Goal: Transaction & Acquisition: Purchase product/service

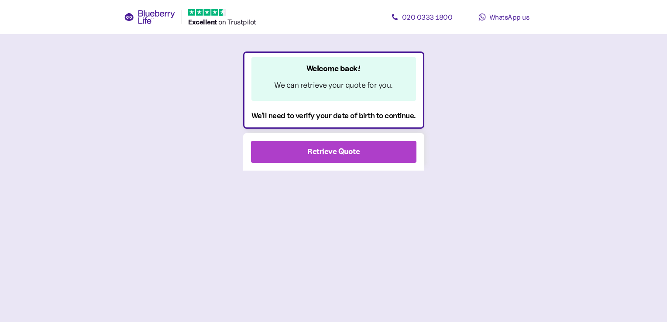
click at [345, 149] on div "Retrieve Quote" at bounding box center [333, 152] width 52 height 12
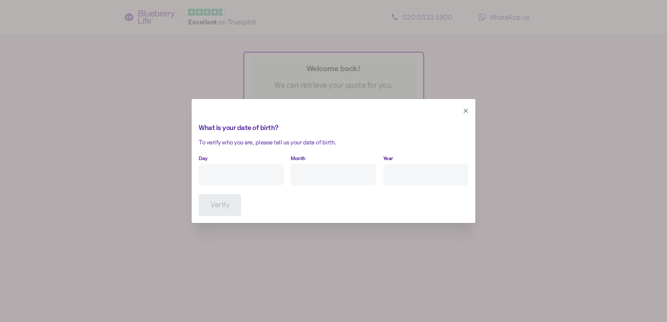
click at [276, 178] on input "Day" at bounding box center [241, 175] width 85 height 22
type input "14"
type input "9"
type input "****"
click at [223, 210] on span "Verify" at bounding box center [219, 205] width 19 height 21
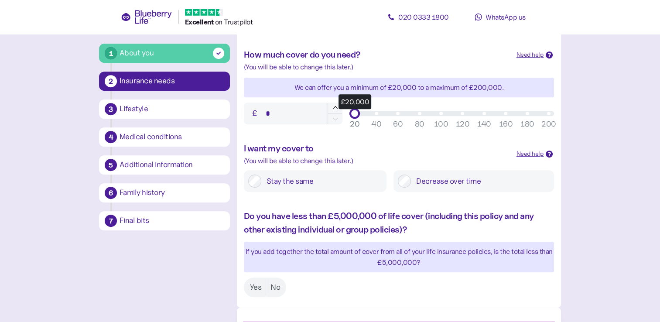
scroll to position [366, 0]
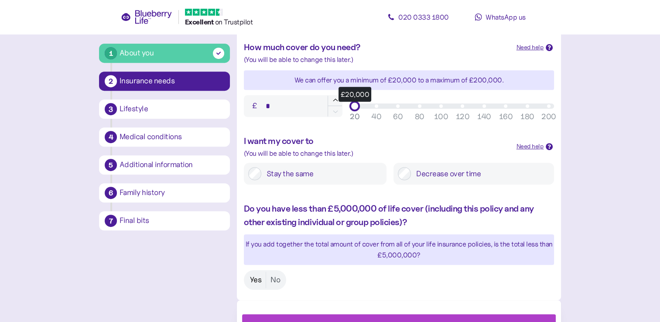
click at [257, 278] on label "Yes" at bounding box center [256, 280] width 21 height 16
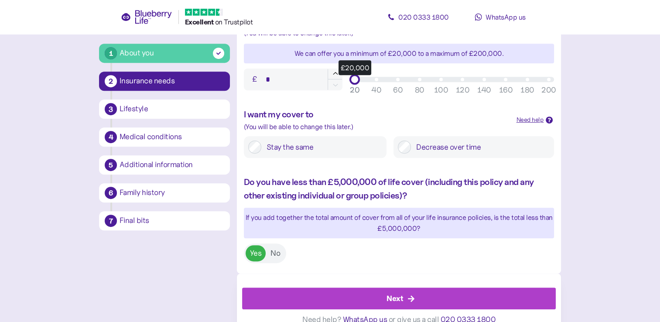
scroll to position [406, 0]
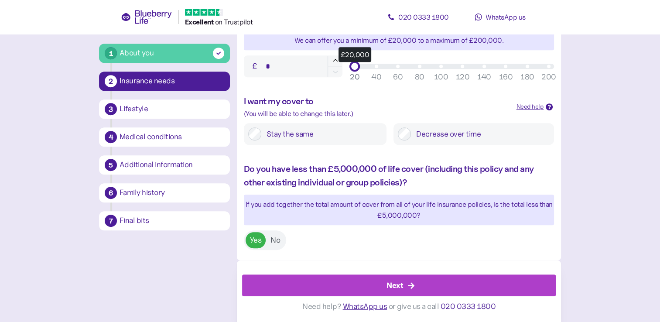
click at [411, 292] on div "Next" at bounding box center [401, 285] width 294 height 21
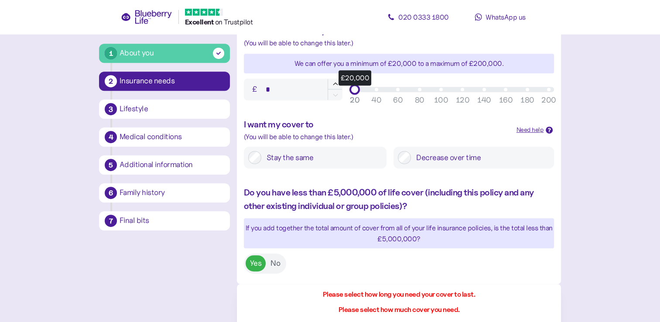
scroll to position [381, 0]
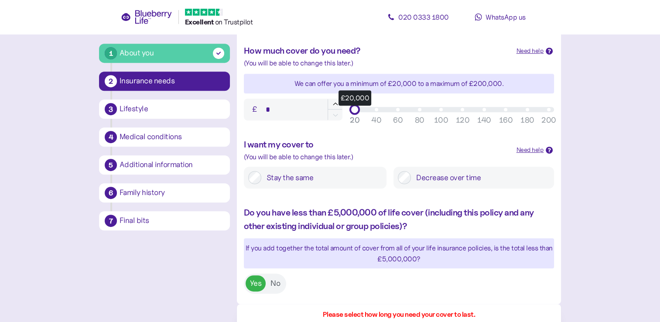
click at [285, 113] on input "*" at bounding box center [293, 110] width 99 height 22
type input "******"
click at [356, 108] on div "£25,000" at bounding box center [360, 109] width 11 height 11
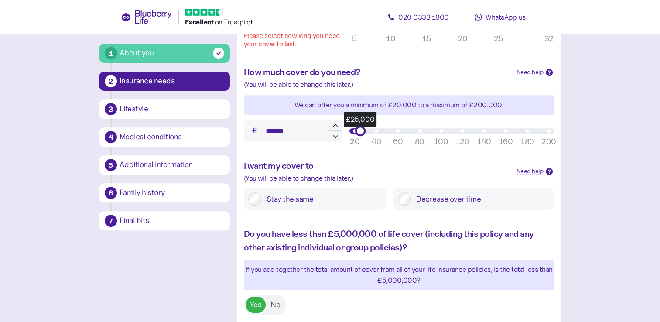
scroll to position [439, 0]
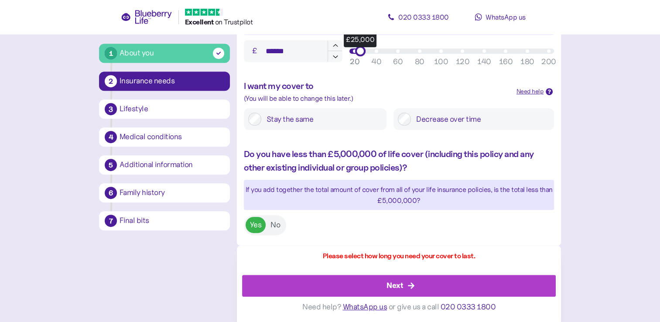
click at [385, 289] on div "Next" at bounding box center [401, 285] width 294 height 21
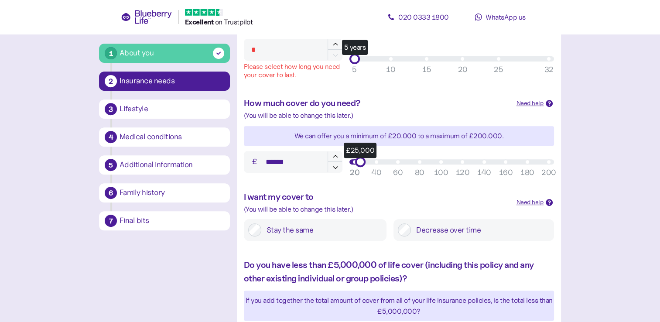
scroll to position [308, 0]
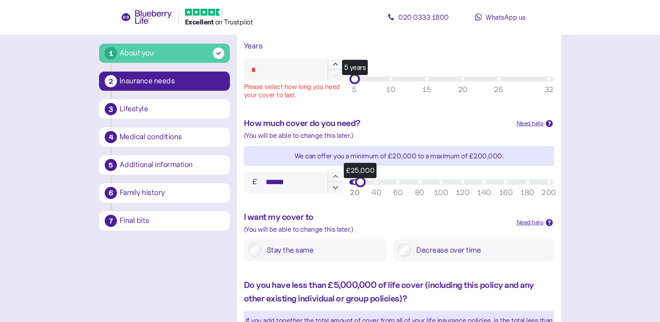
click at [308, 72] on input "*" at bounding box center [293, 70] width 99 height 22
click at [332, 61] on icon "button" at bounding box center [336, 65] width 8 height 8
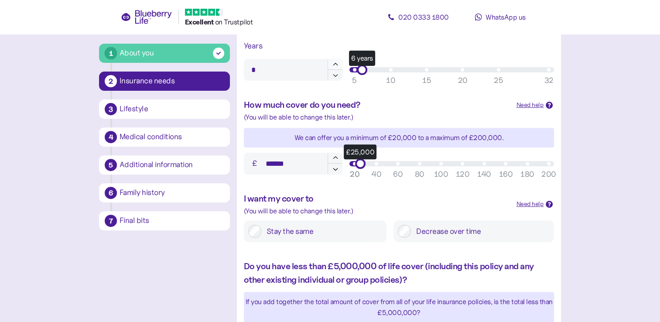
click at [337, 64] on icon "button" at bounding box center [336, 65] width 8 height 8
type input "*"
click at [337, 64] on icon "button" at bounding box center [336, 65] width 8 height 8
